Goal: Transaction & Acquisition: Purchase product/service

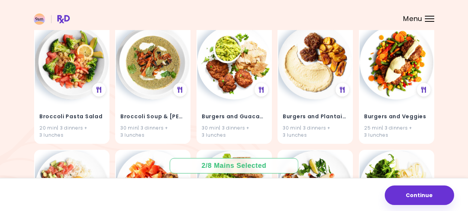
scroll to position [4572, 0]
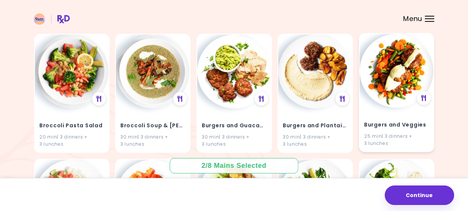
click at [401, 119] on h4 "Burgers and Veggies" at bounding box center [396, 125] width 65 height 12
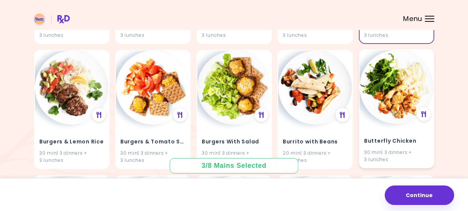
scroll to position [4681, 0]
click at [394, 123] on div "Butterfly Chicken 30 min | 3 dinners + 3 lunches" at bounding box center [396, 145] width 74 height 44
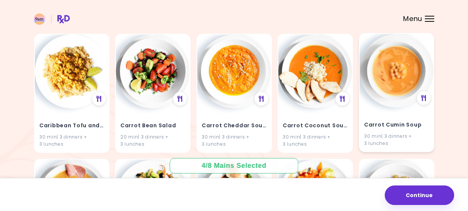
scroll to position [5065, 0]
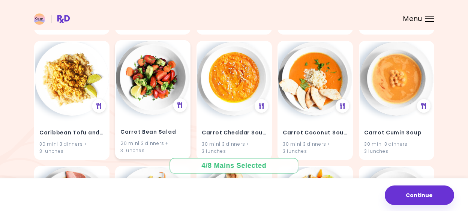
click at [148, 119] on div "Carrot Bean Salad 20 min | 3 dinners + 3 lunches" at bounding box center [153, 136] width 74 height 44
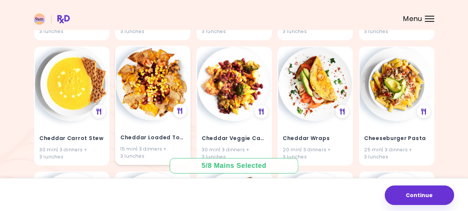
scroll to position [5684, 0]
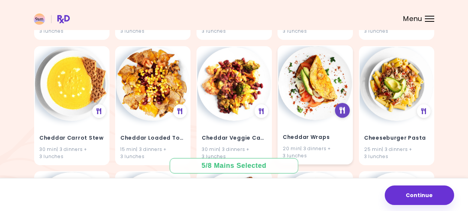
click at [343, 107] on icon at bounding box center [342, 110] width 6 height 7
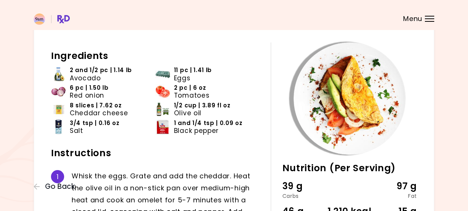
scroll to position [35, 0]
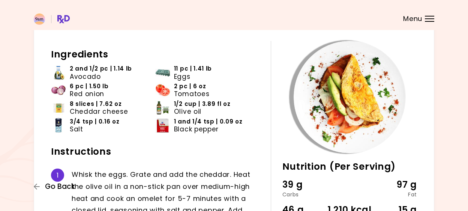
click at [58, 184] on span "Go Back" at bounding box center [60, 186] width 30 height 8
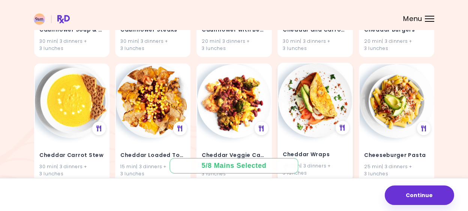
scroll to position [5675, 0]
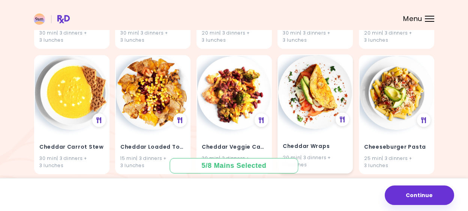
click at [311, 140] on h4 "Cheddar Wraps" at bounding box center [314, 146] width 65 height 12
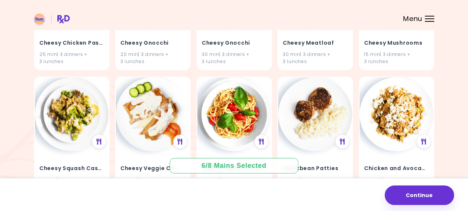
scroll to position [6152, 0]
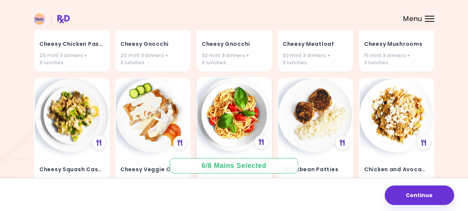
click at [238, 96] on img at bounding box center [234, 115] width 74 height 74
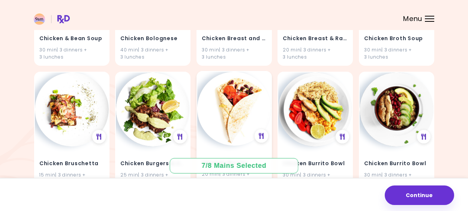
scroll to position [6781, 0]
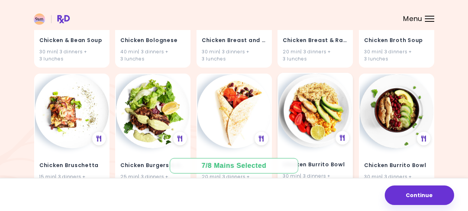
click at [306, 147] on div "Chicken Burrito Bowl 30 min | 3 dinners + 3 lunches" at bounding box center [315, 169] width 74 height 44
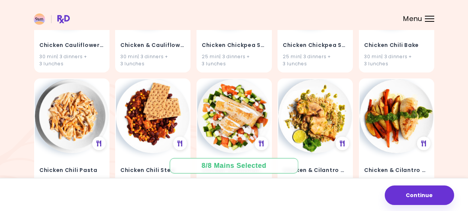
scroll to position [7133, 0]
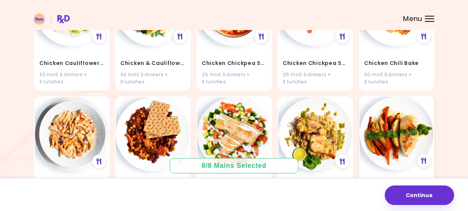
click at [384, 124] on img at bounding box center [396, 133] width 74 height 74
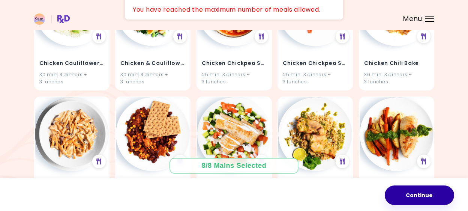
click at [414, 197] on button "Continue" at bounding box center [418, 194] width 69 height 19
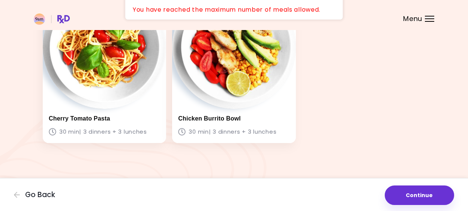
scroll to position [412, 0]
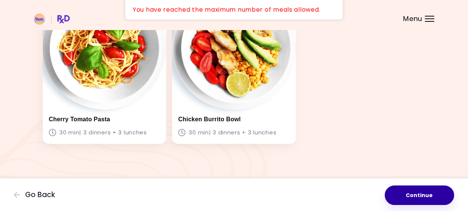
click at [417, 190] on button "Continue" at bounding box center [418, 194] width 69 height 19
